Goal: Information Seeking & Learning: Learn about a topic

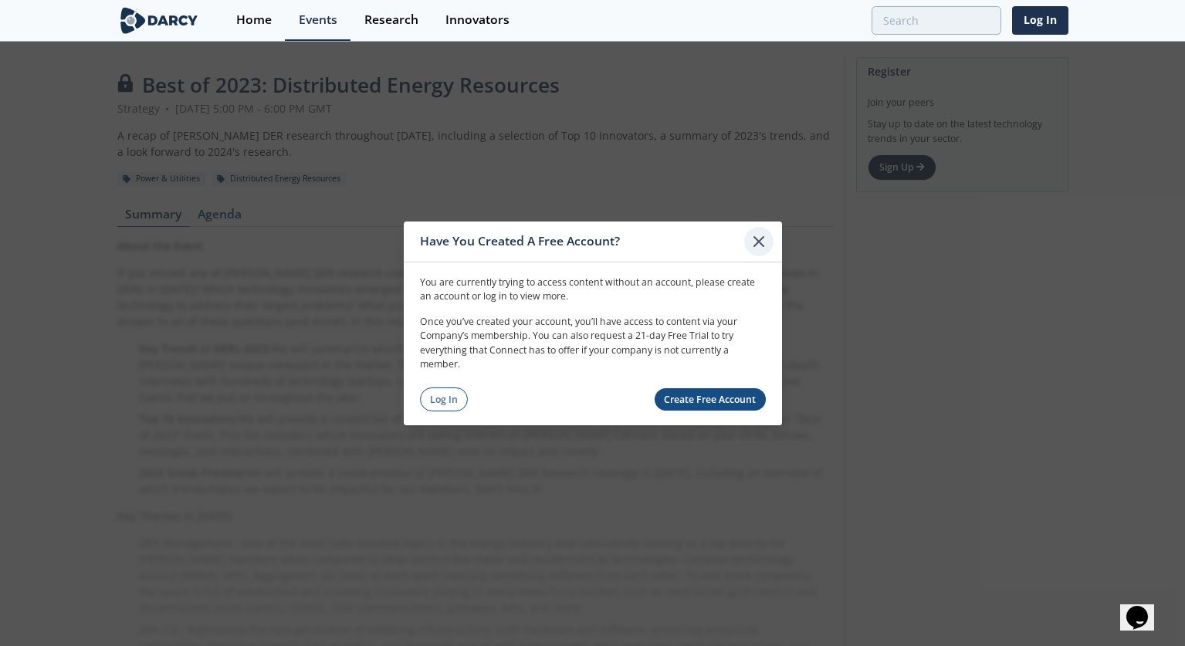
click at [755, 242] on icon at bounding box center [759, 241] width 19 height 19
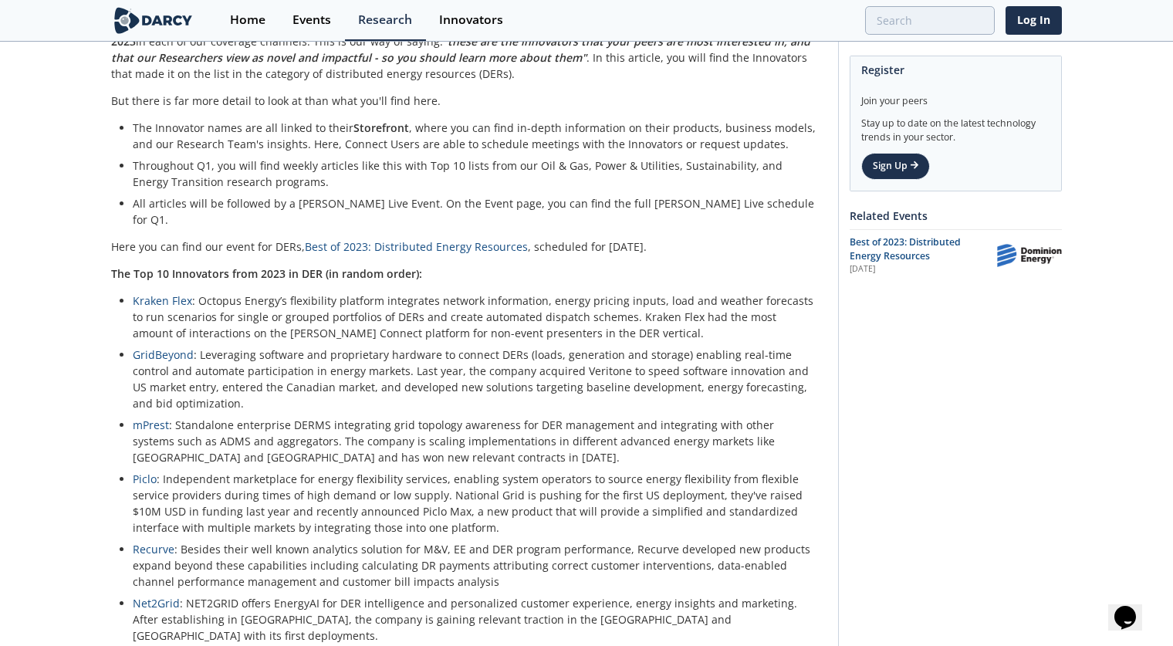
scroll to position [309, 0]
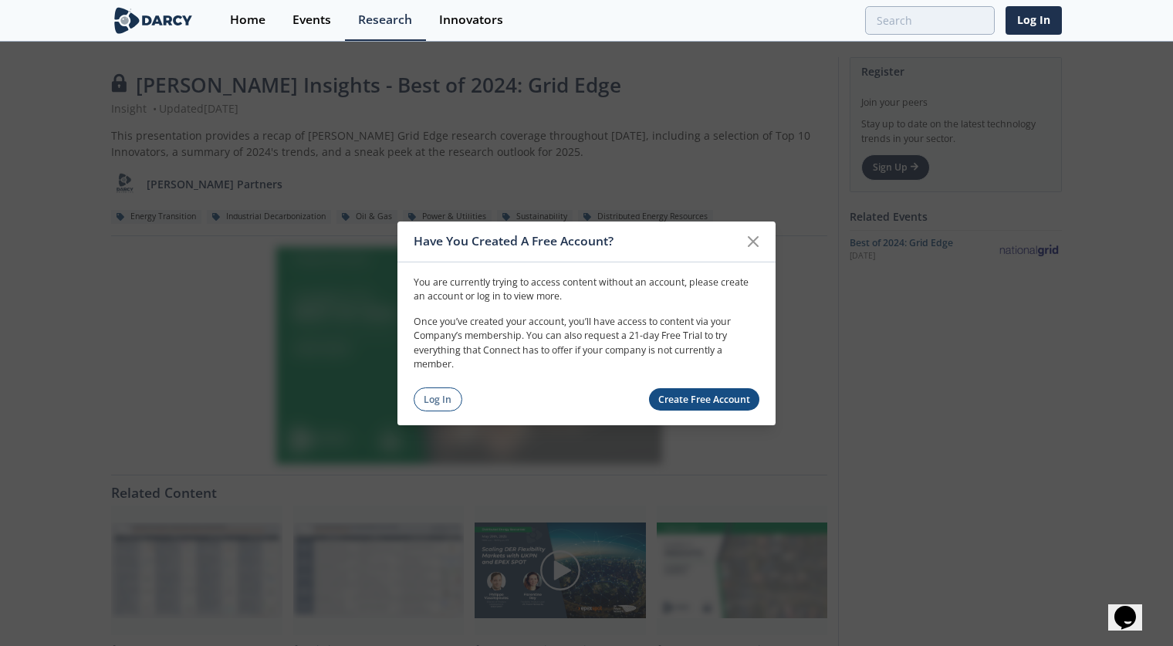
click at [759, 240] on icon at bounding box center [753, 241] width 19 height 19
